Goal: Information Seeking & Learning: Check status

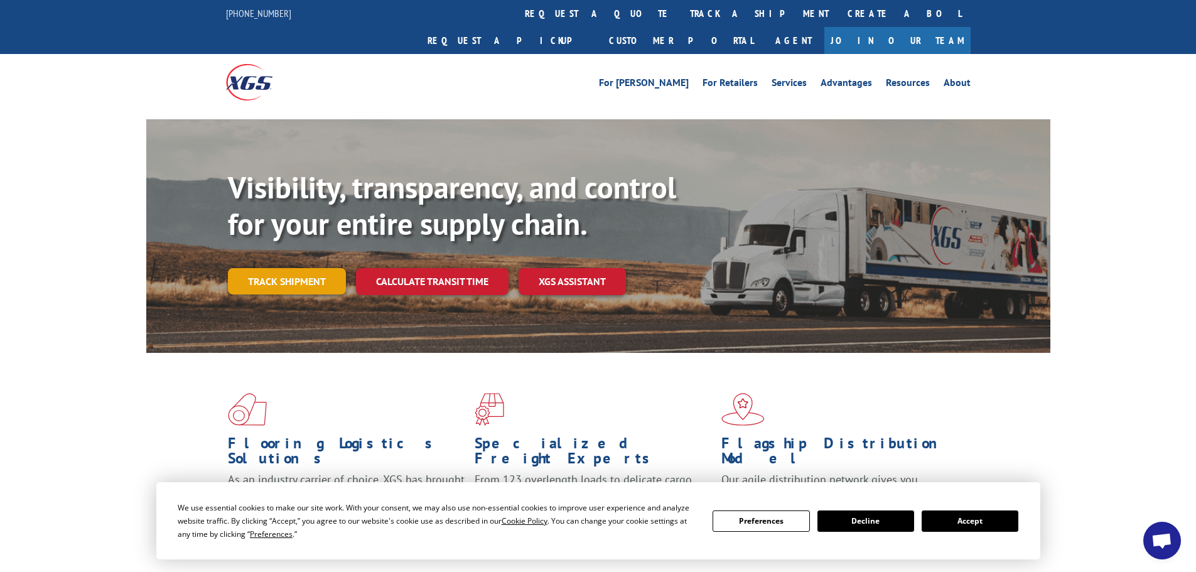
click at [286, 268] on link "Track shipment" at bounding box center [287, 281] width 118 height 26
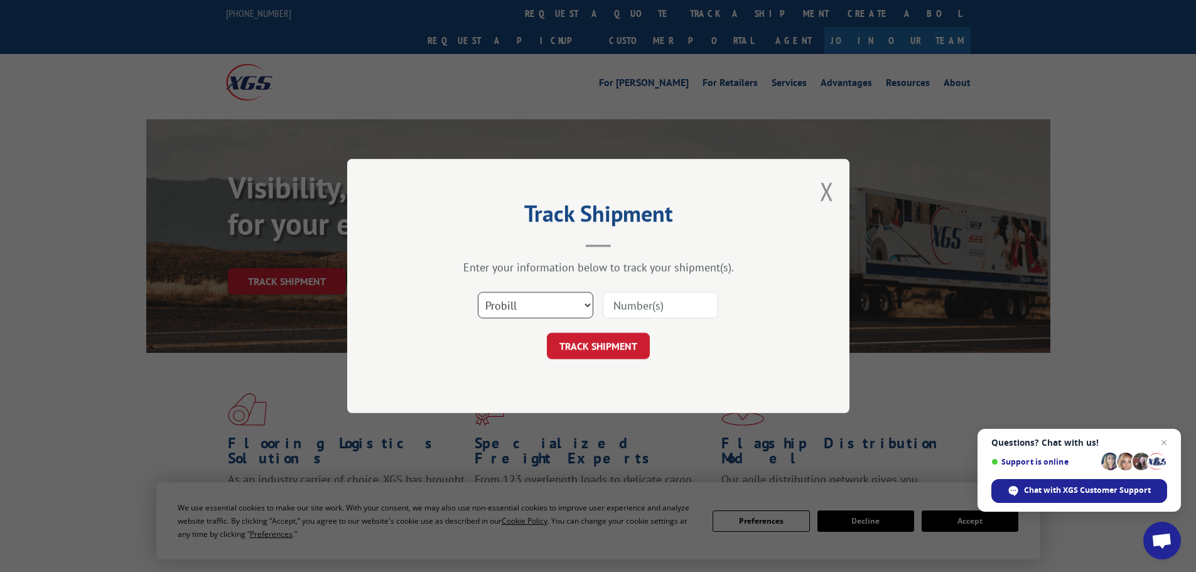
click at [584, 305] on select "Select category... Probill BOL PO" at bounding box center [536, 305] width 116 height 26
select select "po"
click at [478, 292] on select "Select category... Probill BOL PO" at bounding box center [536, 305] width 116 height 26
click at [625, 305] on input at bounding box center [661, 305] width 116 height 26
type input "03519584"
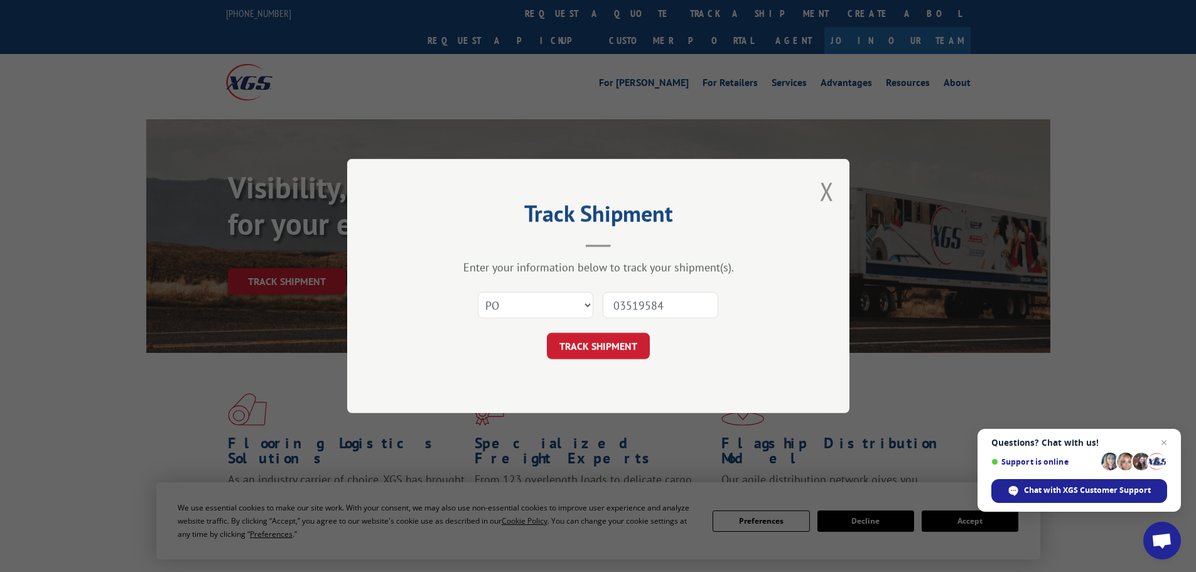
click at [547, 333] on button "TRACK SHIPMENT" at bounding box center [598, 346] width 103 height 26
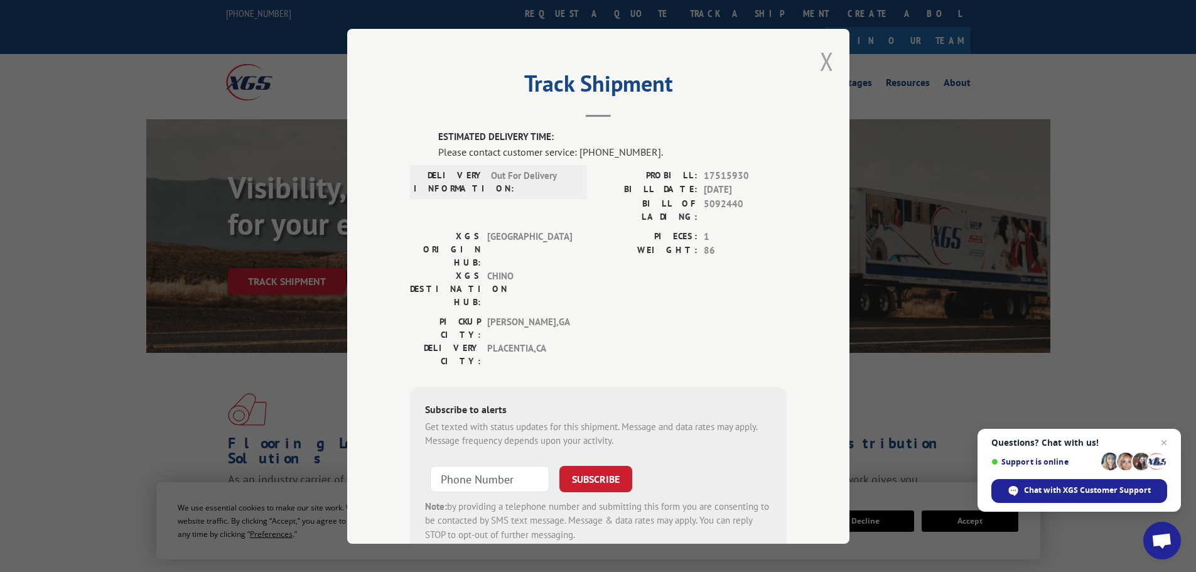
click at [820, 59] on button "Close modal" at bounding box center [827, 61] width 14 height 33
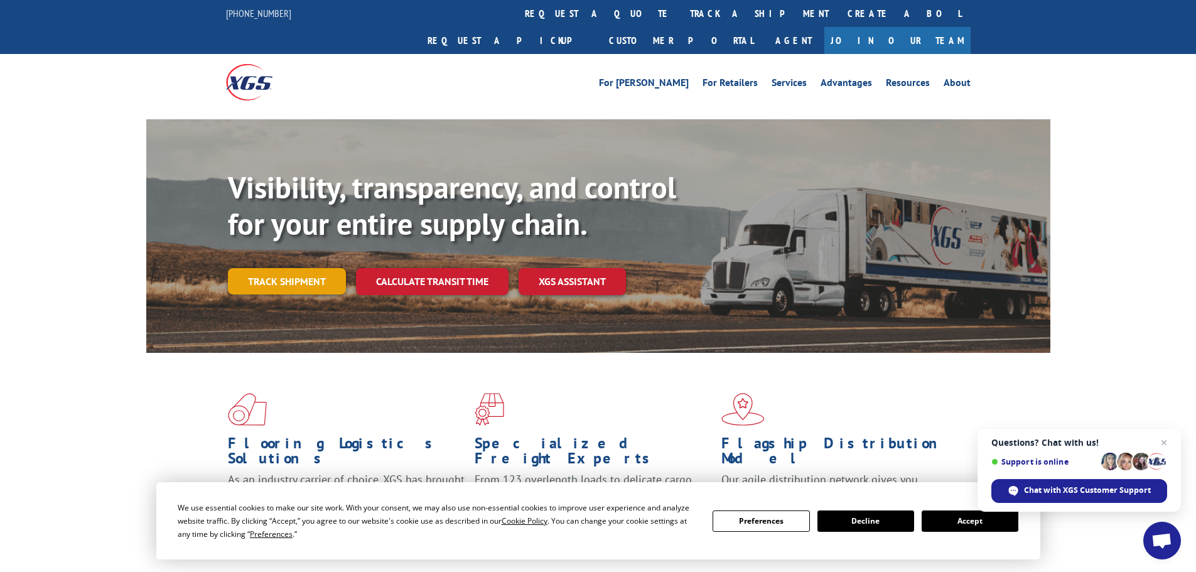
click at [288, 268] on link "Track shipment" at bounding box center [287, 281] width 118 height 26
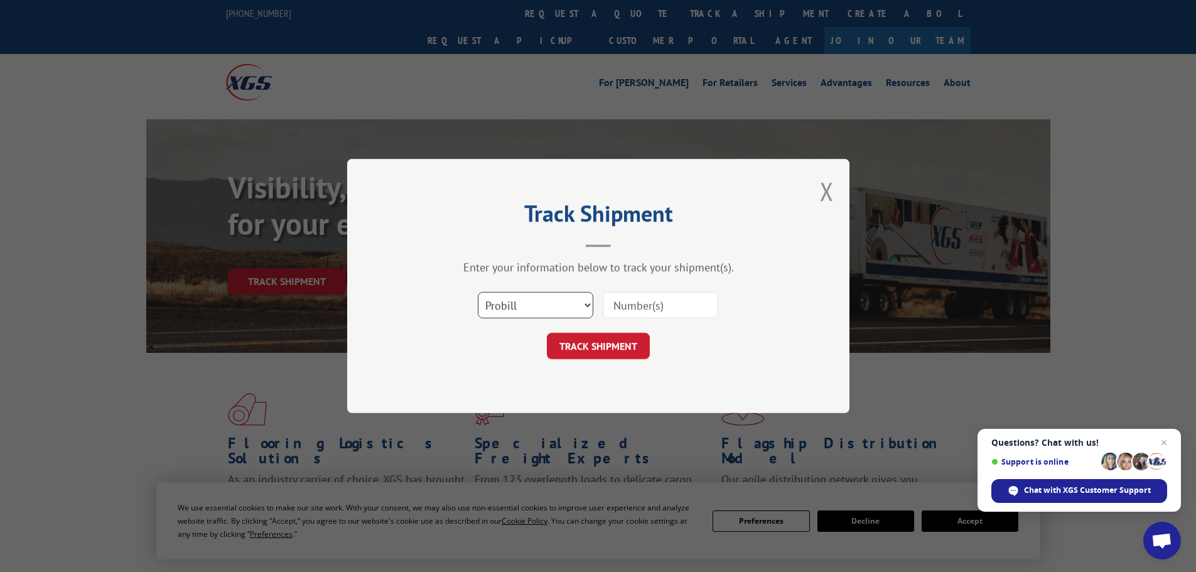
click at [588, 300] on select "Select category... Probill BOL PO" at bounding box center [536, 305] width 116 height 26
select select "bol"
click at [478, 292] on select "Select category... Probill BOL PO" at bounding box center [536, 305] width 116 height 26
click at [650, 308] on input at bounding box center [661, 305] width 116 height 26
type input "5092440"
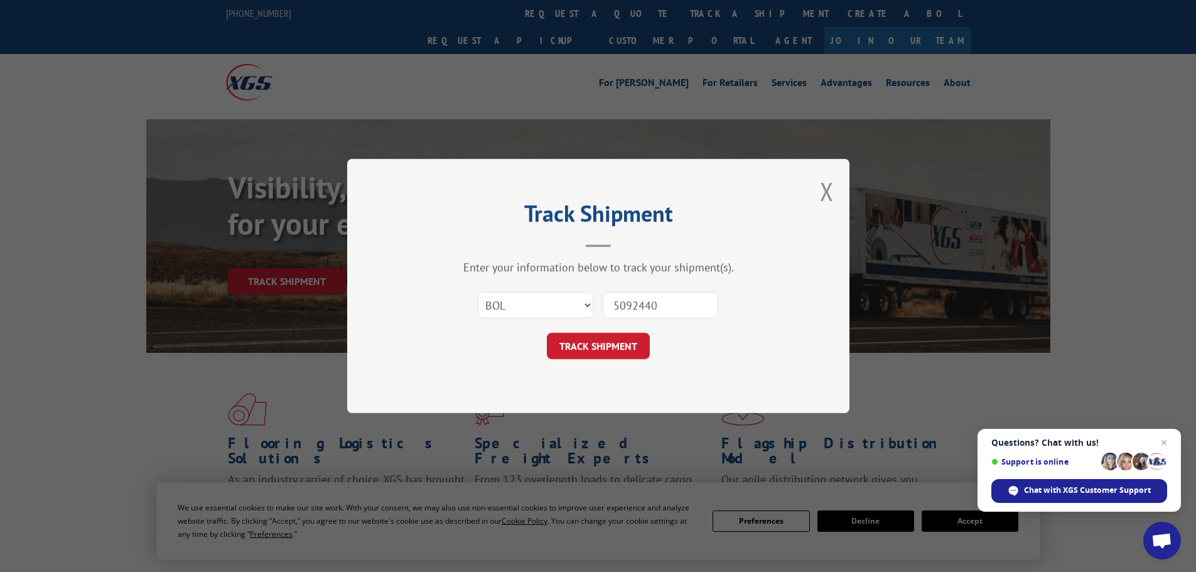
click at [547, 333] on button "TRACK SHIPMENT" at bounding box center [598, 346] width 103 height 26
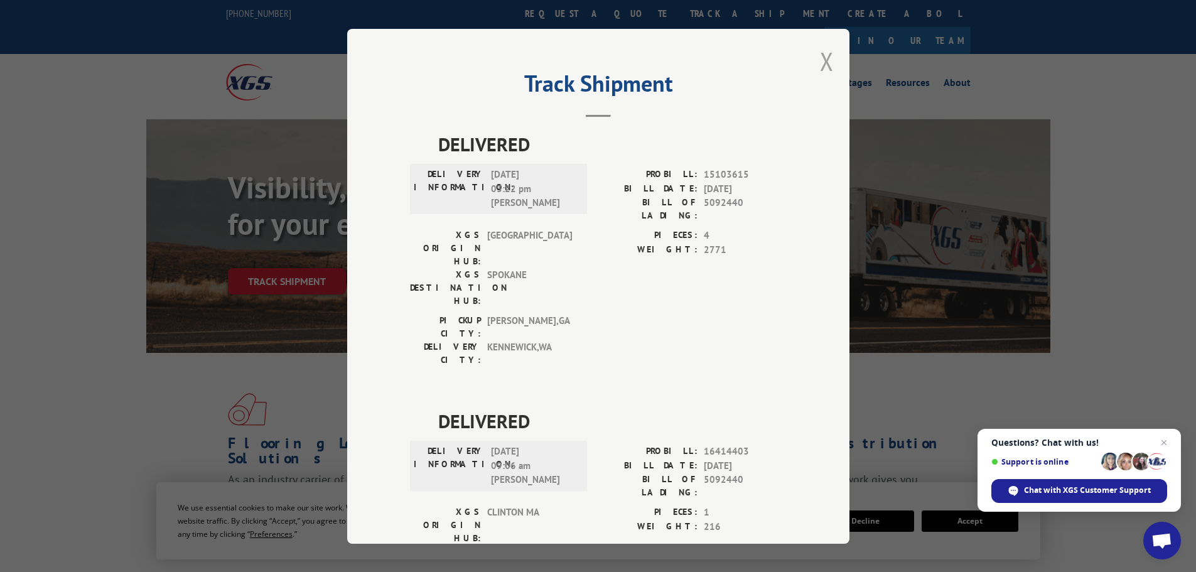
click at [822, 65] on button "Close modal" at bounding box center [827, 61] width 14 height 33
